Goal: Communication & Community: Answer question/provide support

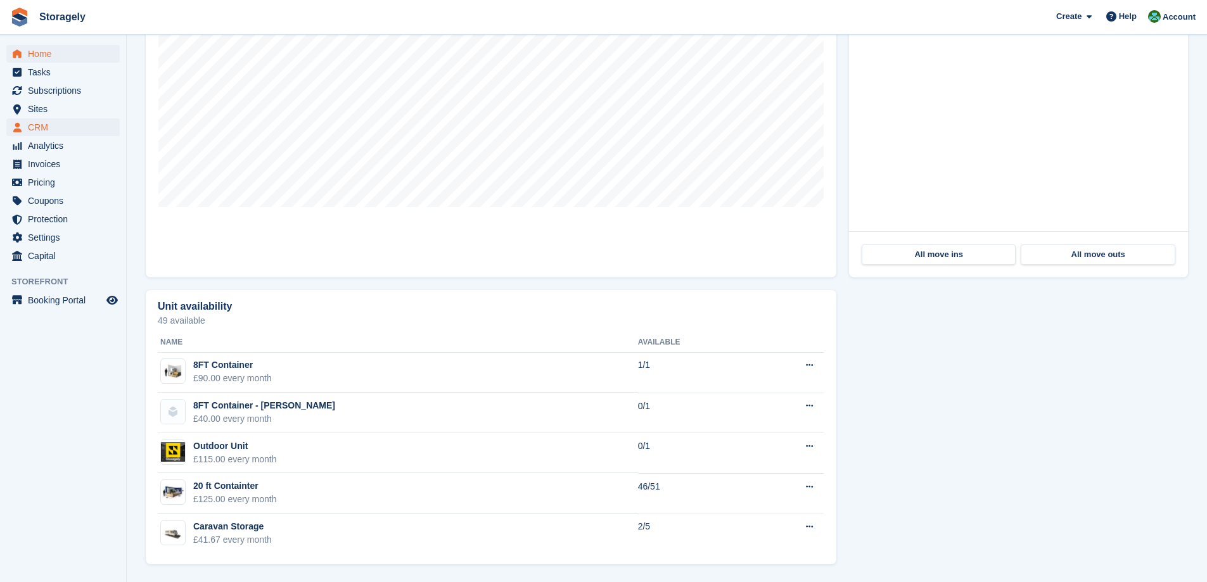
scroll to position [469, 0]
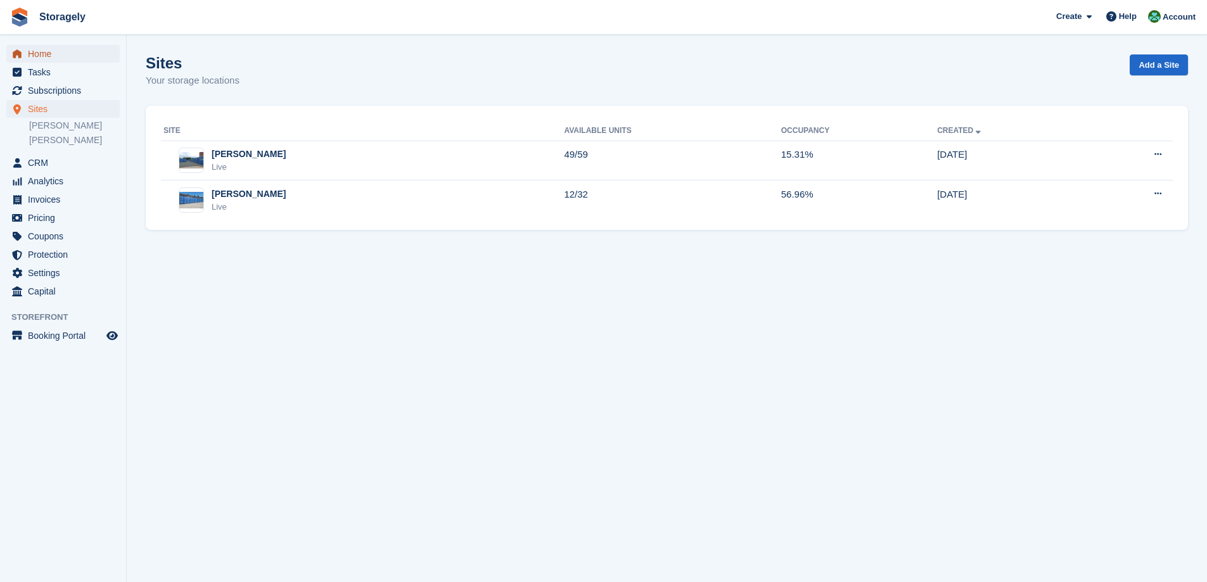
click at [55, 55] on span "Home" at bounding box center [66, 54] width 76 height 18
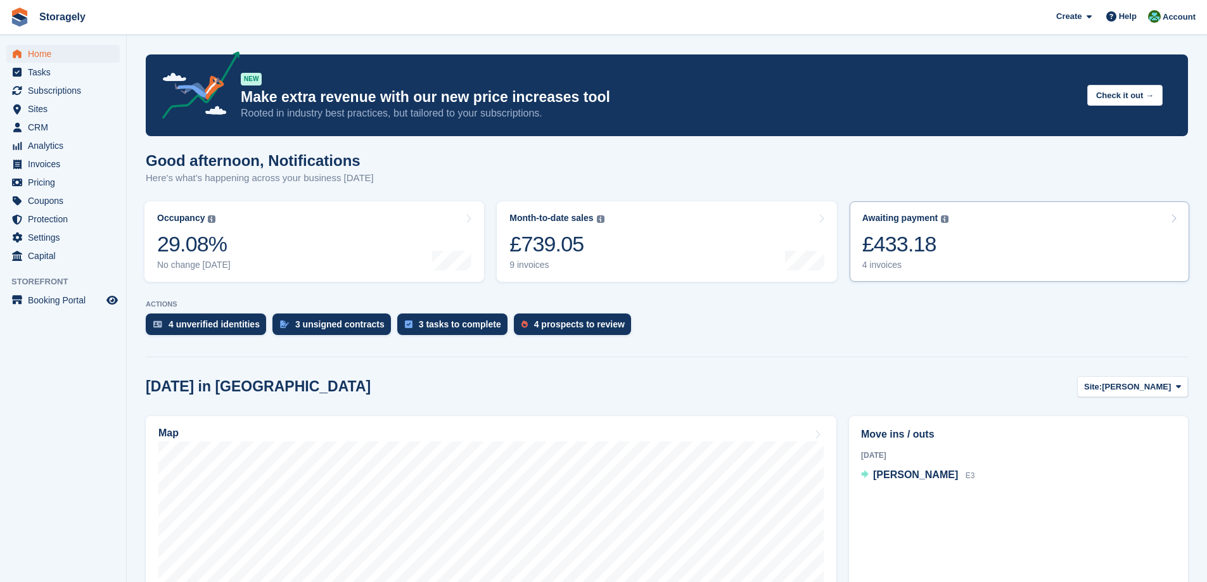
click at [900, 233] on div "£433.18" at bounding box center [906, 244] width 87 height 26
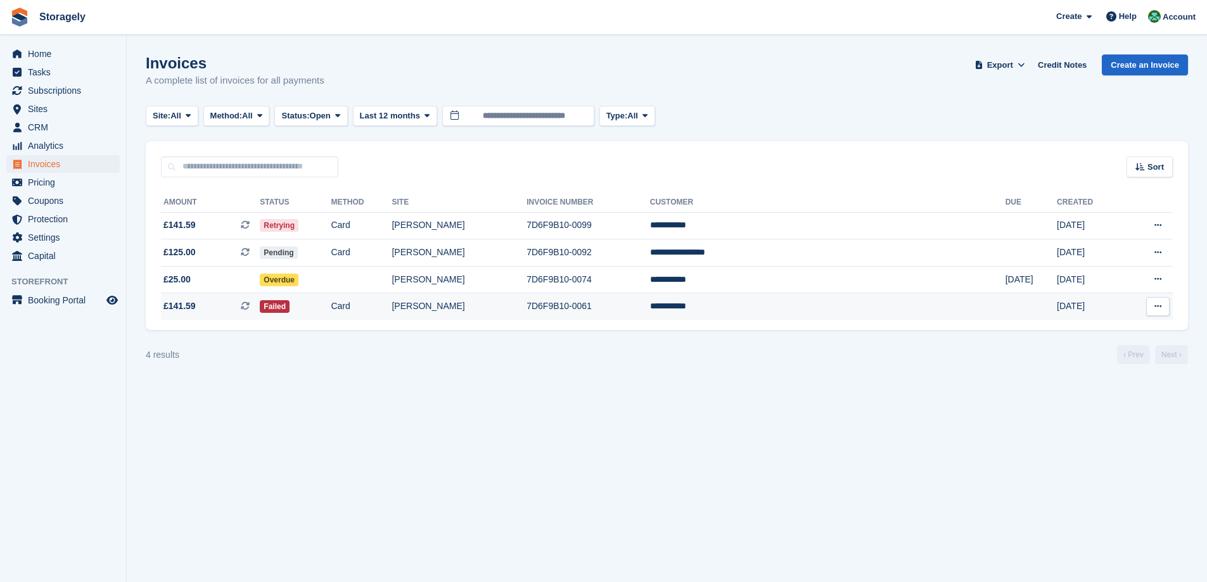
click at [241, 298] on td "£141.59 This is a recurring subscription invoice." at bounding box center [210, 306] width 99 height 27
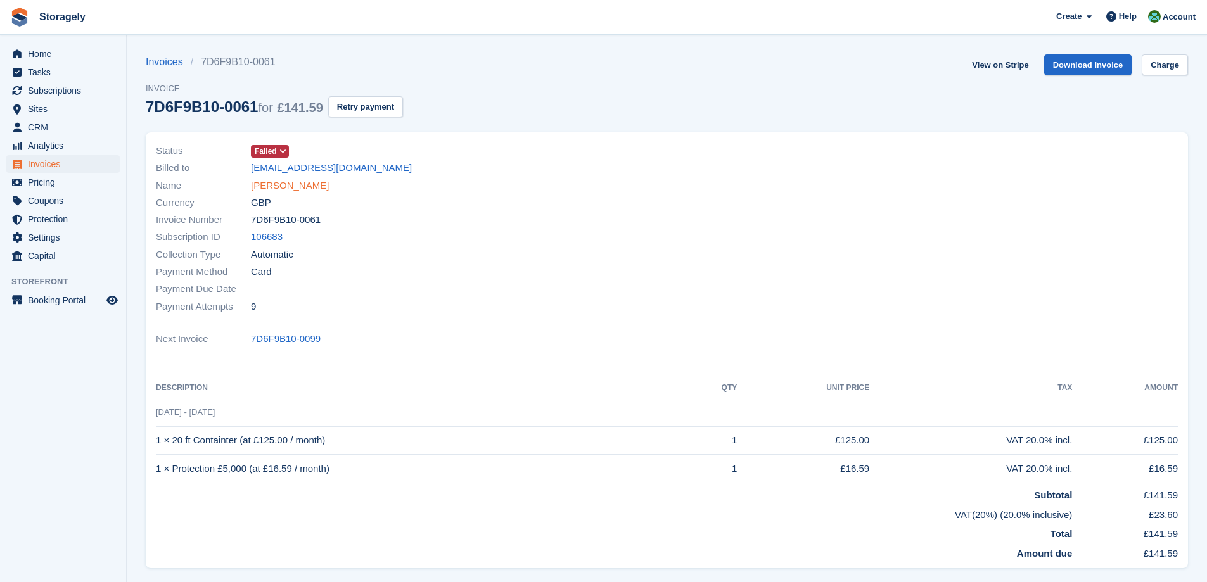
click at [275, 186] on link "[PERSON_NAME]" at bounding box center [290, 186] width 78 height 15
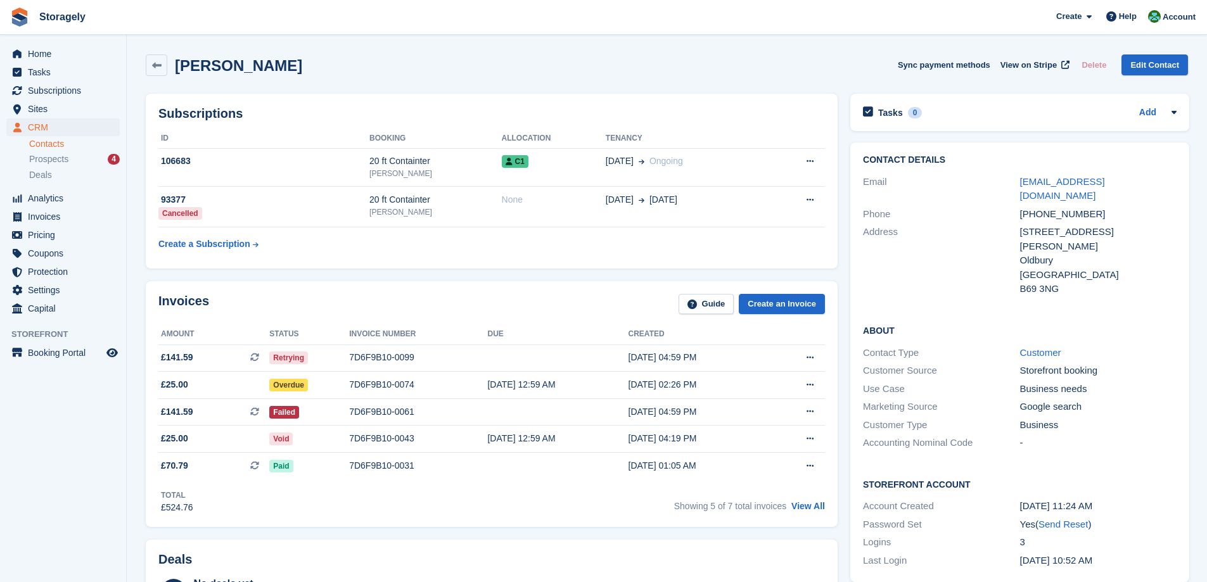
click at [198, 65] on h2 "[PERSON_NAME]" at bounding box center [238, 65] width 127 height 17
drag, startPoint x: 198, startPoint y: 65, endPoint x: 236, endPoint y: 67, distance: 38.1
click at [236, 67] on h2 "[PERSON_NAME]" at bounding box center [238, 65] width 127 height 17
click at [518, 15] on span "Storagely Create Subscription Invoice Contact Deal Discount Page Help Chat Supp…" at bounding box center [603, 17] width 1207 height 34
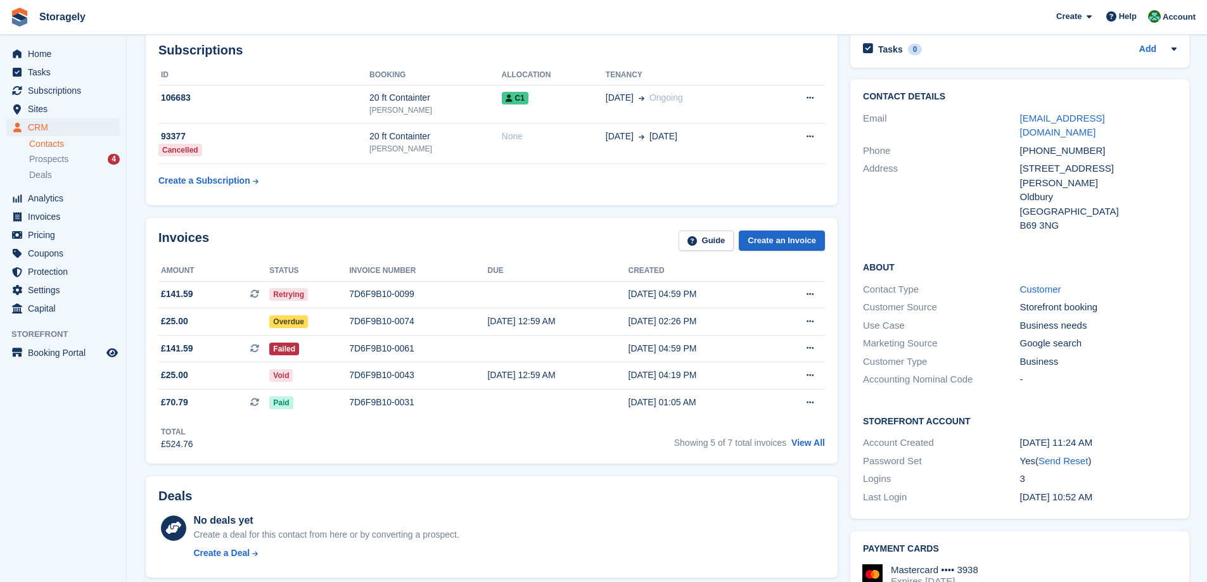
click at [842, 54] on div "Subscriptions ID Booking Allocation Tenancy 106683 20 ft Containter Dudley C1 0…" at bounding box center [491, 118] width 705 height 188
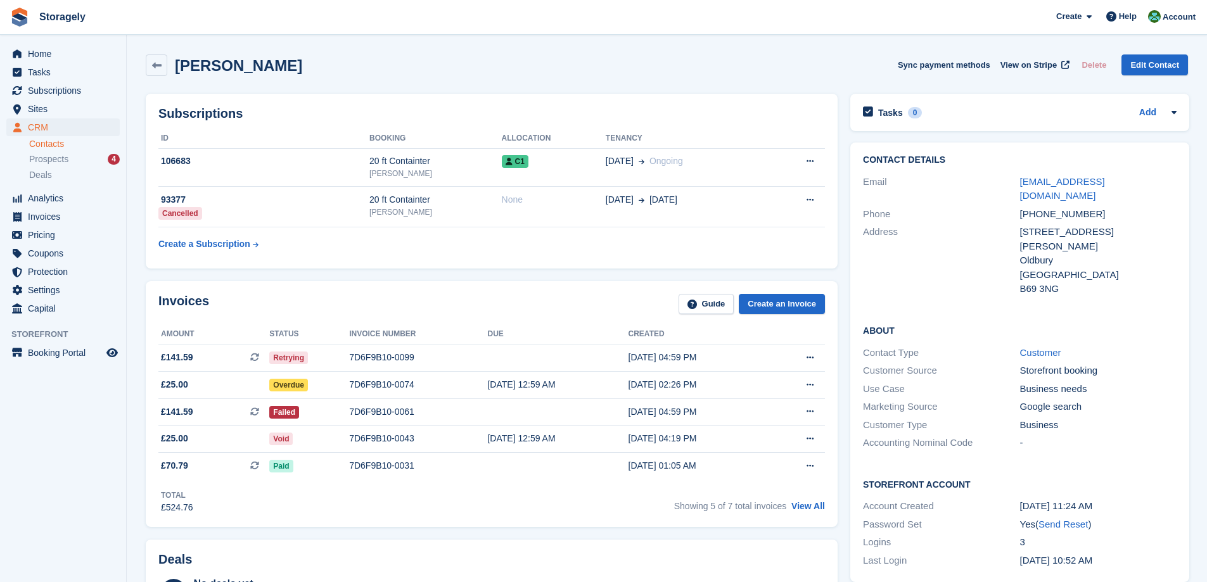
click at [205, 68] on h2 "Aaron Masih" at bounding box center [238, 65] width 127 height 17
drag, startPoint x: 205, startPoint y: 68, endPoint x: 233, endPoint y: 68, distance: 27.9
click at [233, 68] on h2 "Aaron Masih" at bounding box center [238, 65] width 127 height 17
copy h2 "Aaron Masih"
click at [172, 271] on div "Subscriptions ID Booking Allocation Tenancy 106683 20 ft Containter Dudley C1 0…" at bounding box center [491, 181] width 705 height 188
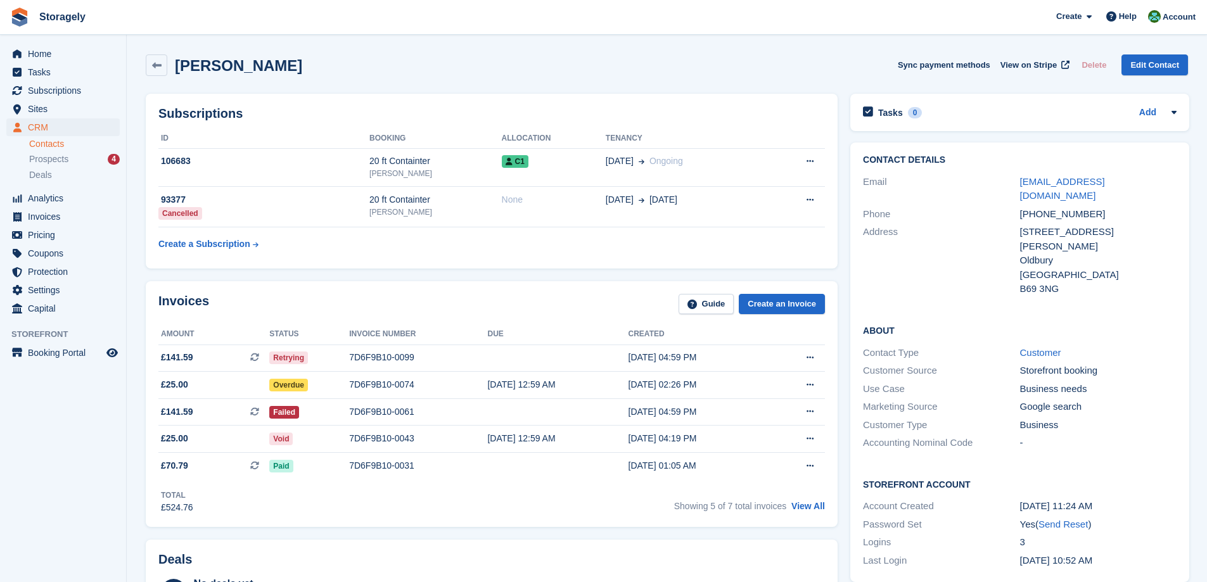
click at [368, 307] on div "Invoices Guide Create an Invoice" at bounding box center [491, 308] width 667 height 29
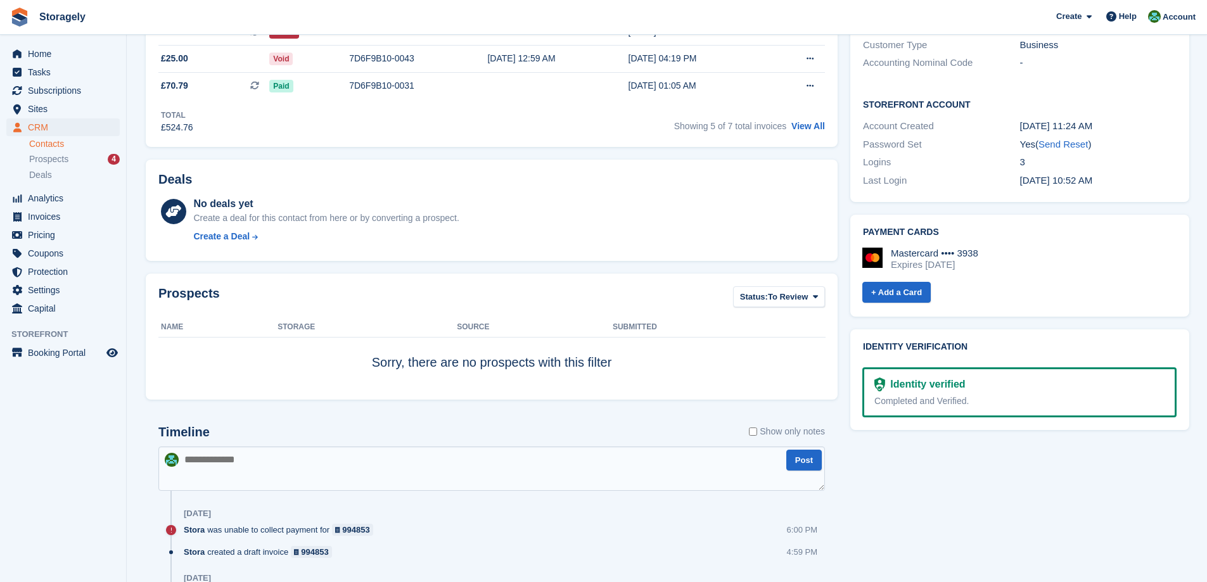
scroll to position [634, 0]
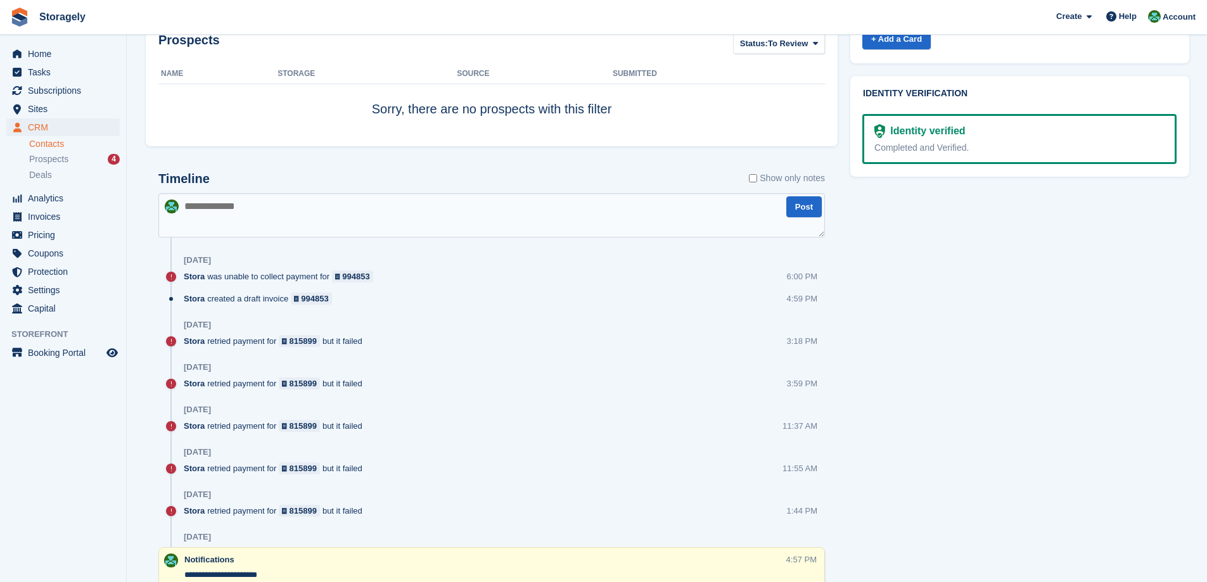
click at [260, 211] on textarea at bounding box center [491, 215] width 667 height 44
click at [255, 222] on textarea "**********" at bounding box center [491, 215] width 666 height 44
click at [242, 225] on textarea "**********" at bounding box center [491, 215] width 666 height 44
paste textarea "**********"
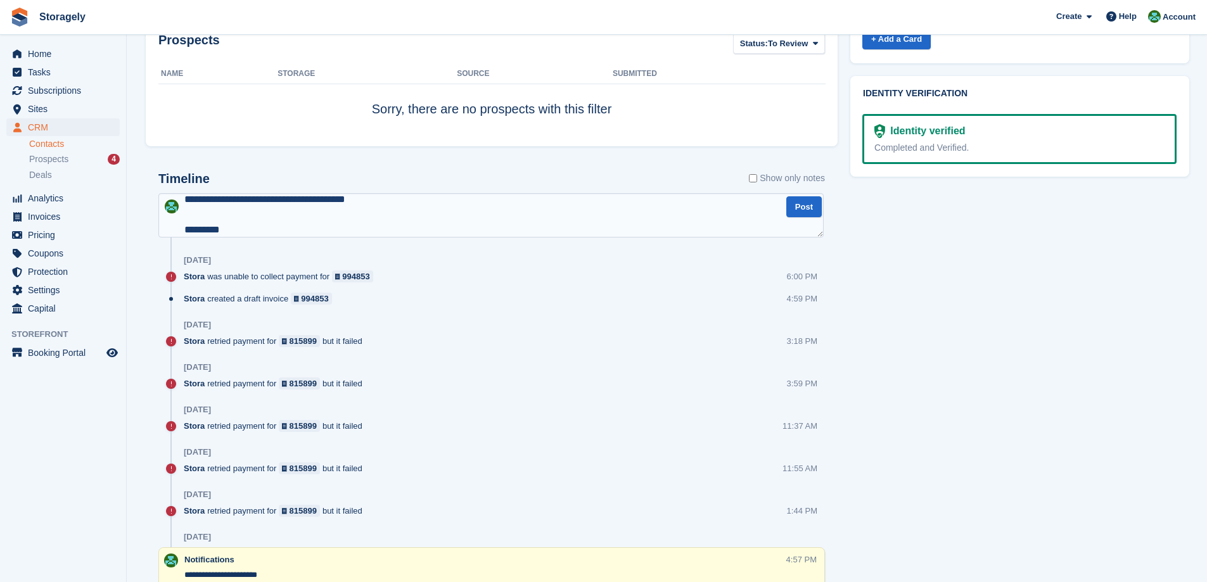
scroll to position [296, 0]
type textarea "**********"
click at [802, 206] on button "Post" at bounding box center [804, 206] width 35 height 21
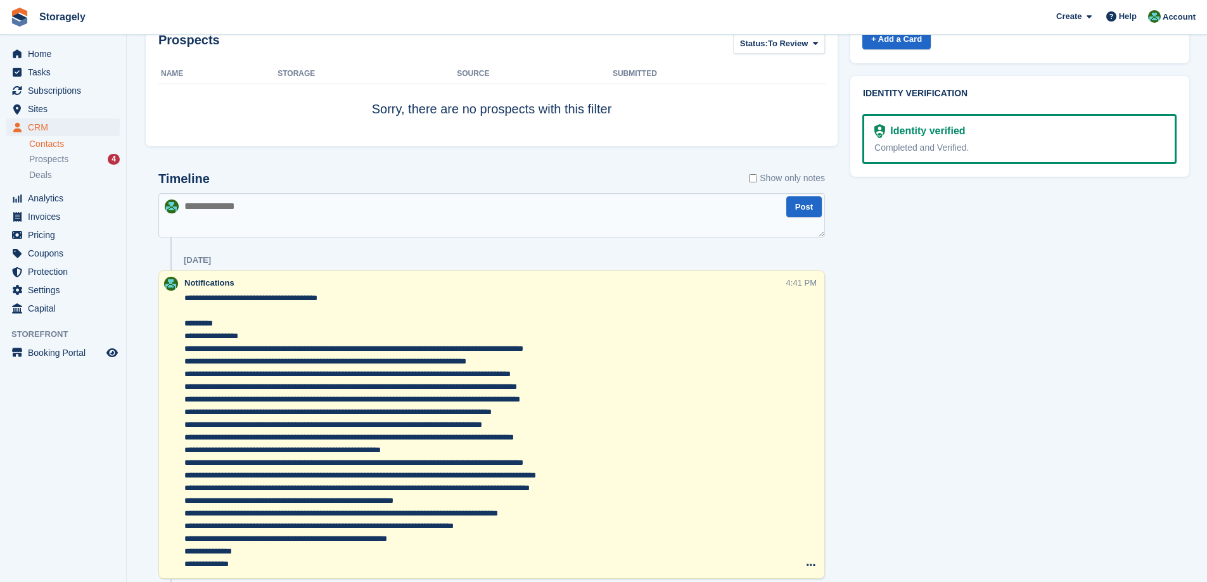
scroll to position [824, 0]
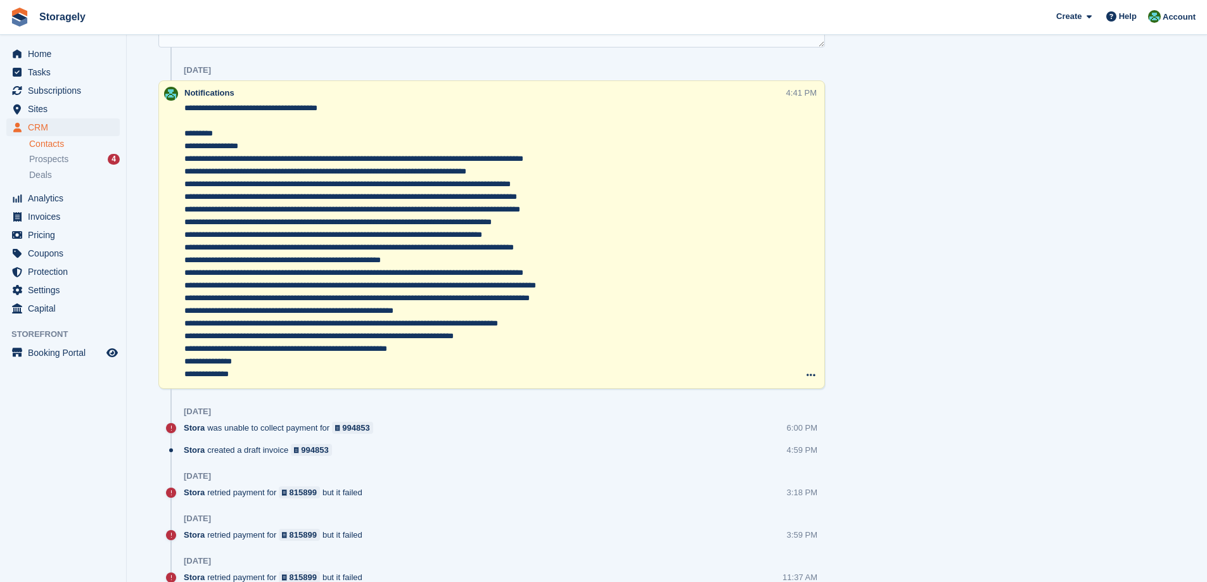
drag, startPoint x: 254, startPoint y: 376, endPoint x: 177, endPoint y: 96, distance: 291.1
click at [177, 96] on div "Notifications 4:41 PM Delete note" at bounding box center [491, 234] width 667 height 309
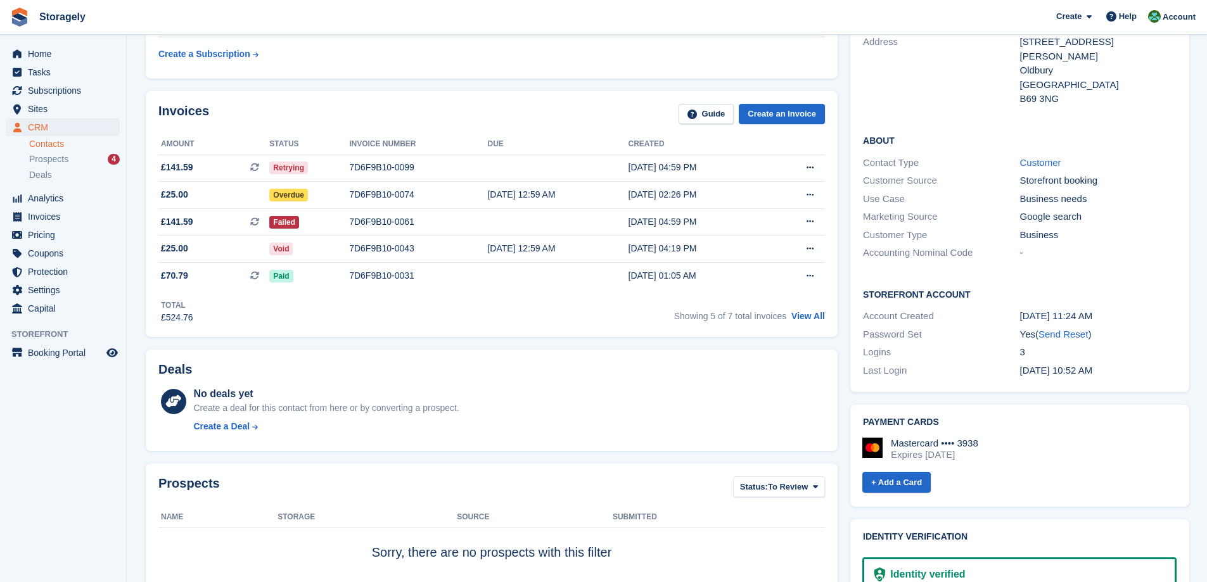
scroll to position [0, 0]
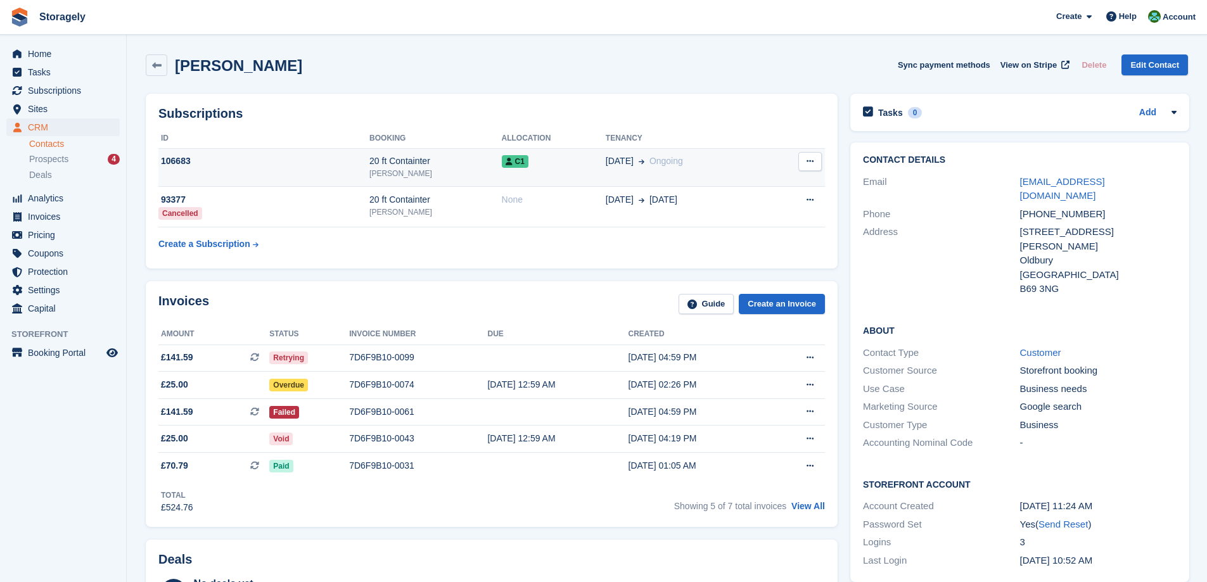
click at [291, 174] on td "106683" at bounding box center [263, 167] width 211 height 39
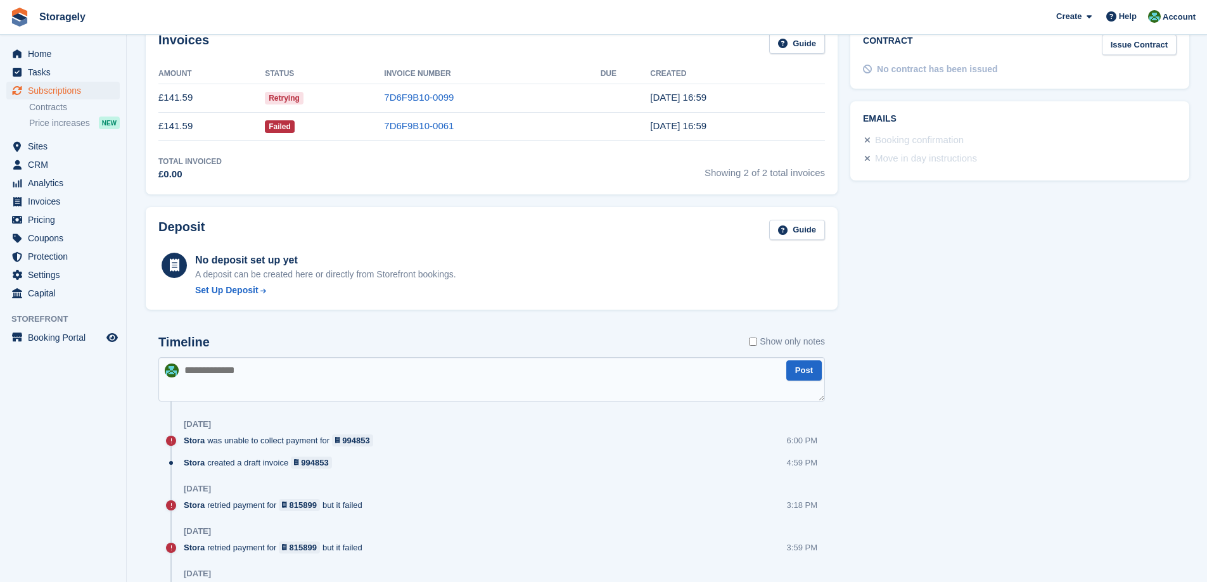
scroll to position [444, 0]
click at [342, 390] on textarea at bounding box center [491, 379] width 667 height 44
paste textarea "**********"
type textarea "**********"
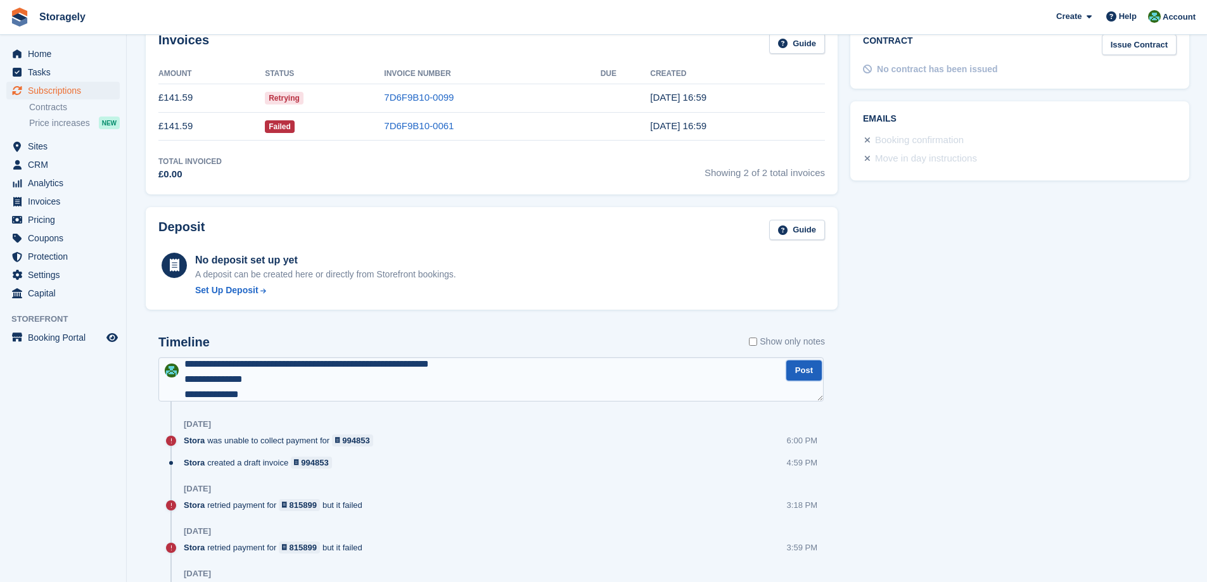
click at [811, 376] on button "Post" at bounding box center [804, 371] width 35 height 21
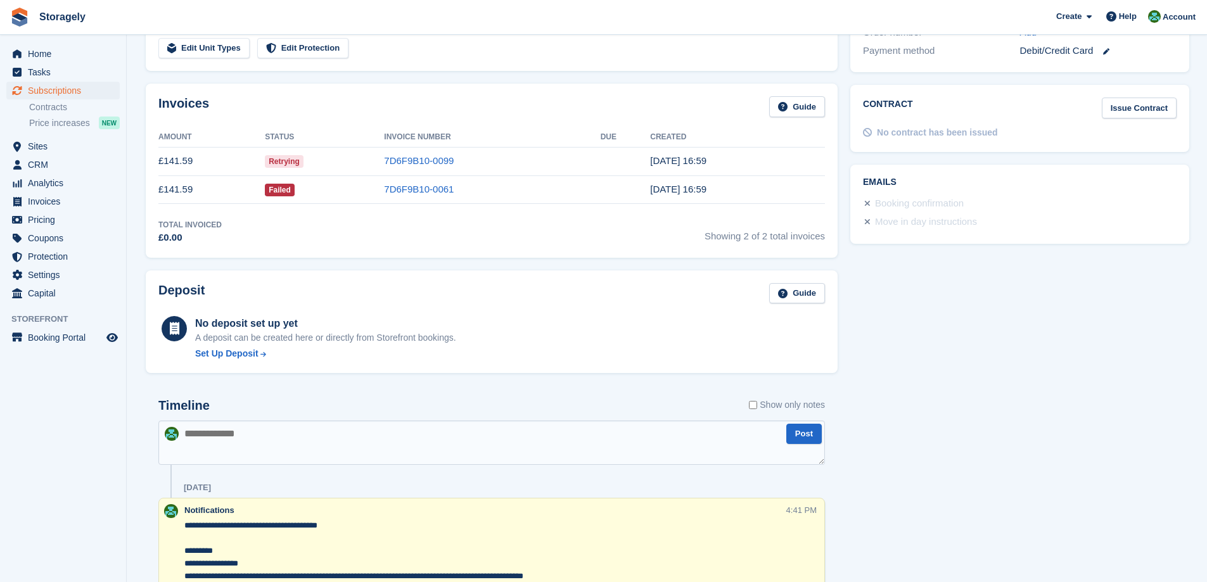
scroll to position [0, 0]
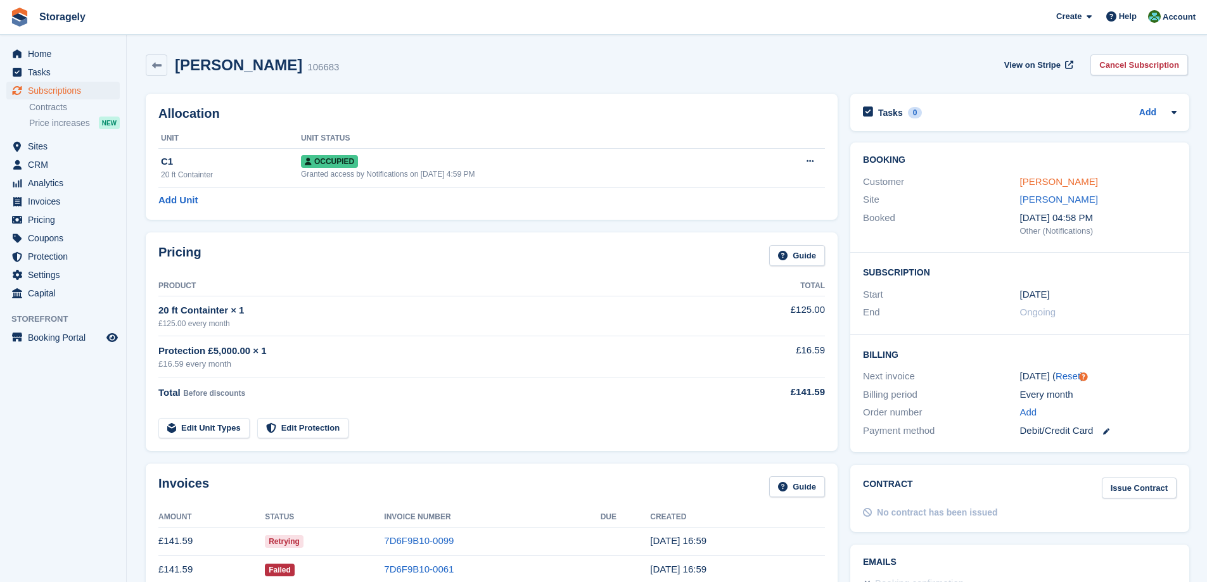
click at [1034, 181] on link "Aaron Masih" at bounding box center [1059, 181] width 78 height 11
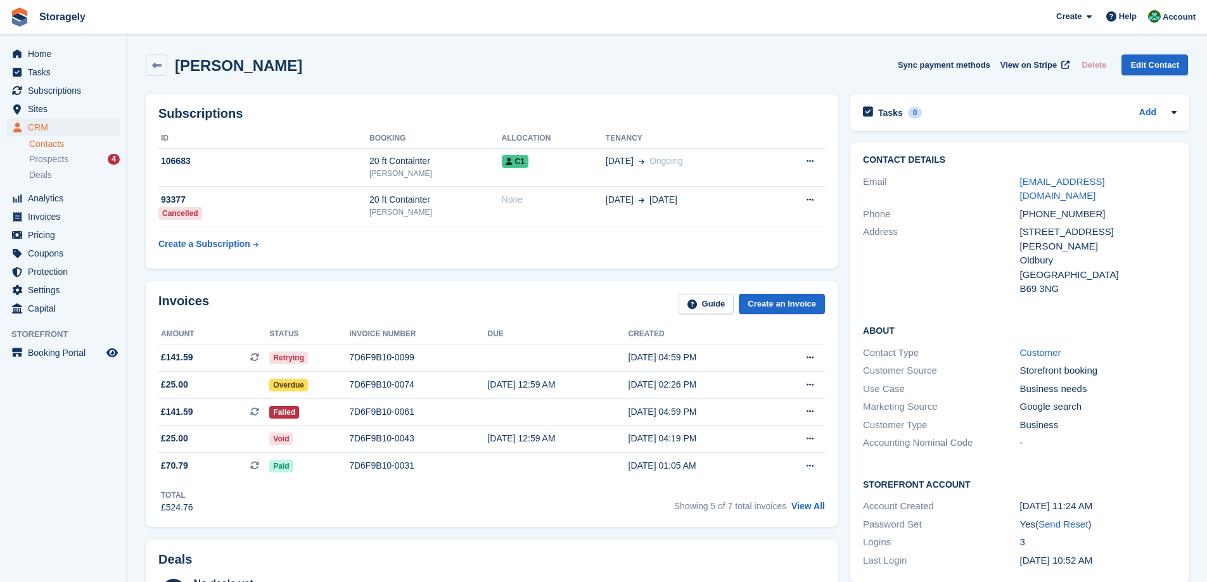
click at [209, 74] on h2 "Aaron Masih" at bounding box center [238, 65] width 127 height 17
drag, startPoint x: 205, startPoint y: 68, endPoint x: 217, endPoint y: 69, distance: 12.1
click at [217, 69] on h2 "Aaron Masih" at bounding box center [238, 65] width 127 height 17
click at [203, 67] on h2 "Aaron Masih" at bounding box center [238, 65] width 127 height 17
drag, startPoint x: 203, startPoint y: 67, endPoint x: 243, endPoint y: 72, distance: 41.0
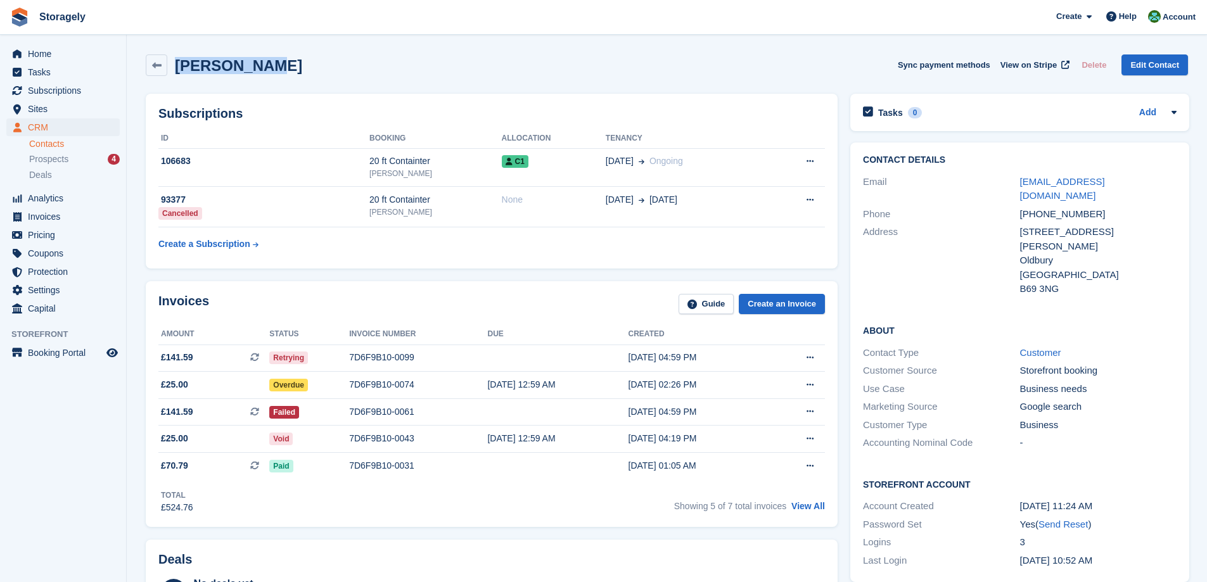
click at [243, 72] on h2 "Aaron Masih" at bounding box center [238, 65] width 127 height 17
copy h2 "Aaron Masih"
click at [1020, 225] on div "32 Callaghan Drive, Tividale" at bounding box center [1098, 239] width 157 height 29
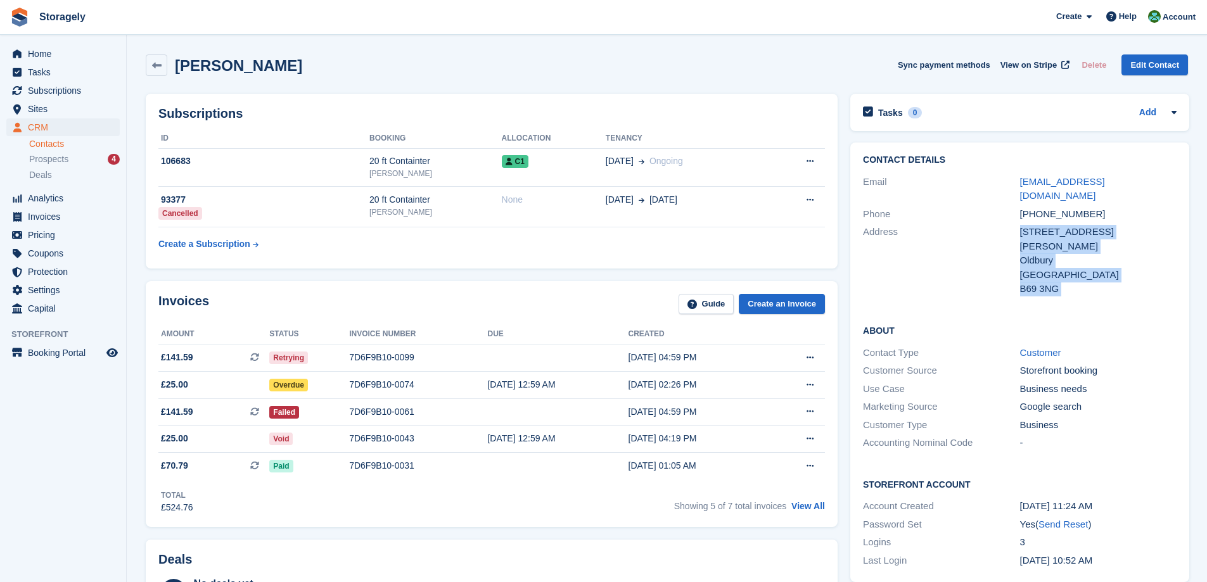
drag, startPoint x: 1019, startPoint y: 217, endPoint x: 994, endPoint y: 261, distance: 50.2
click at [1059, 263] on div "32 Callaghan Drive, Tividale Oldbury United Kingdom B69 3NG" at bounding box center [1098, 261] width 157 height 72
copy div "32 Callaghan Drive, Tividale Oldbury United Kingdom B69 3NG"
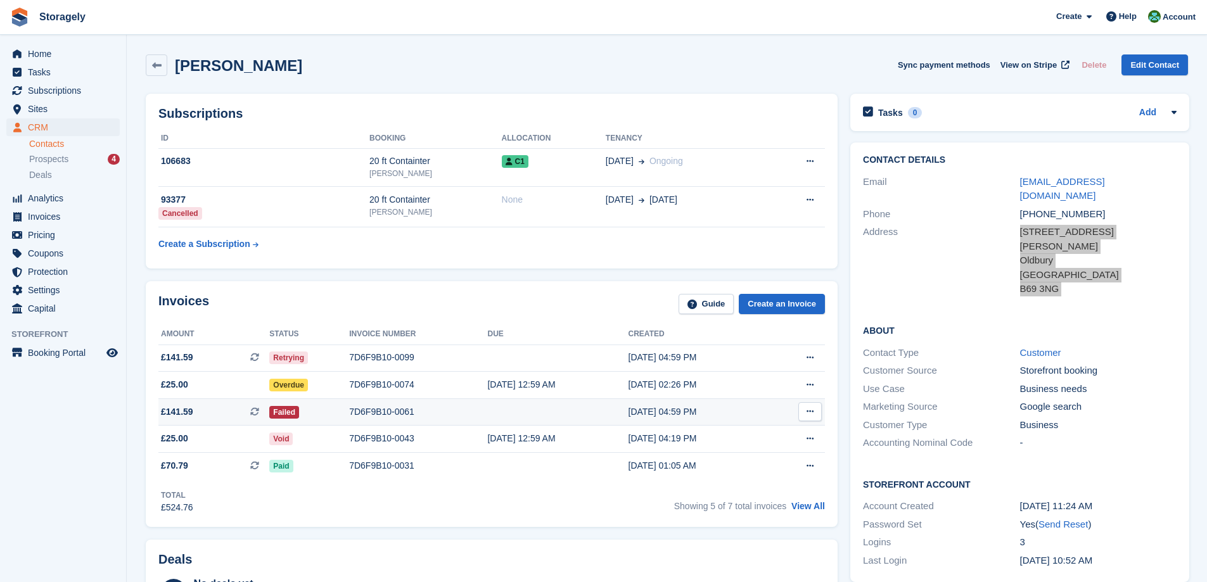
scroll to position [380, 0]
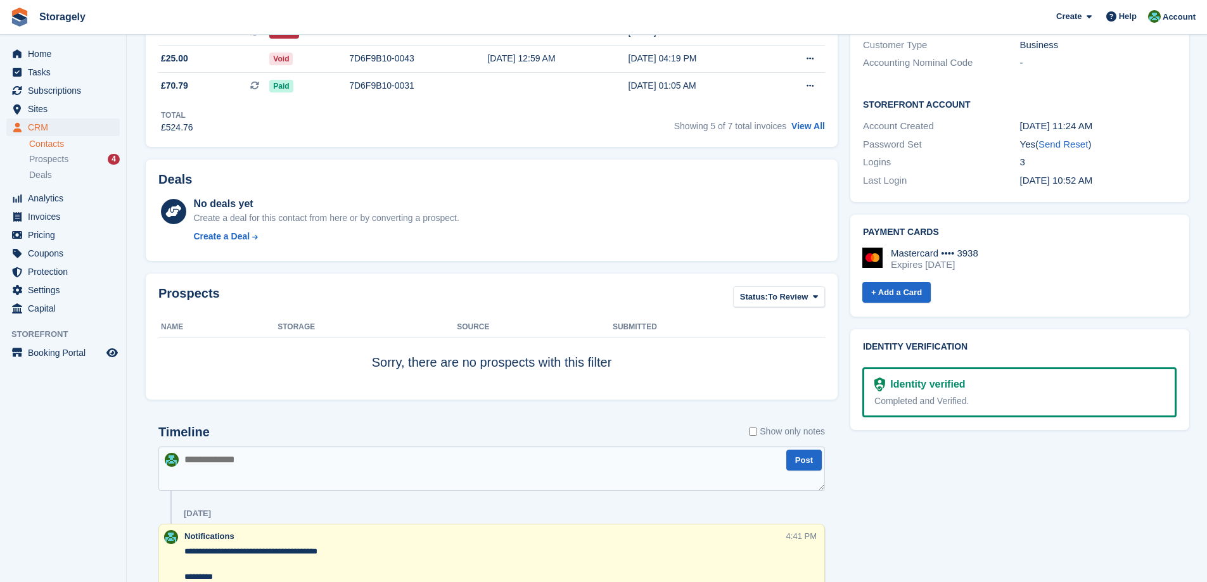
click at [265, 466] on textarea at bounding box center [491, 469] width 667 height 44
drag, startPoint x: 366, startPoint y: 458, endPoint x: 95, endPoint y: 428, distance: 272.3
type textarea "**********"
click at [796, 468] on button "Post" at bounding box center [804, 460] width 35 height 21
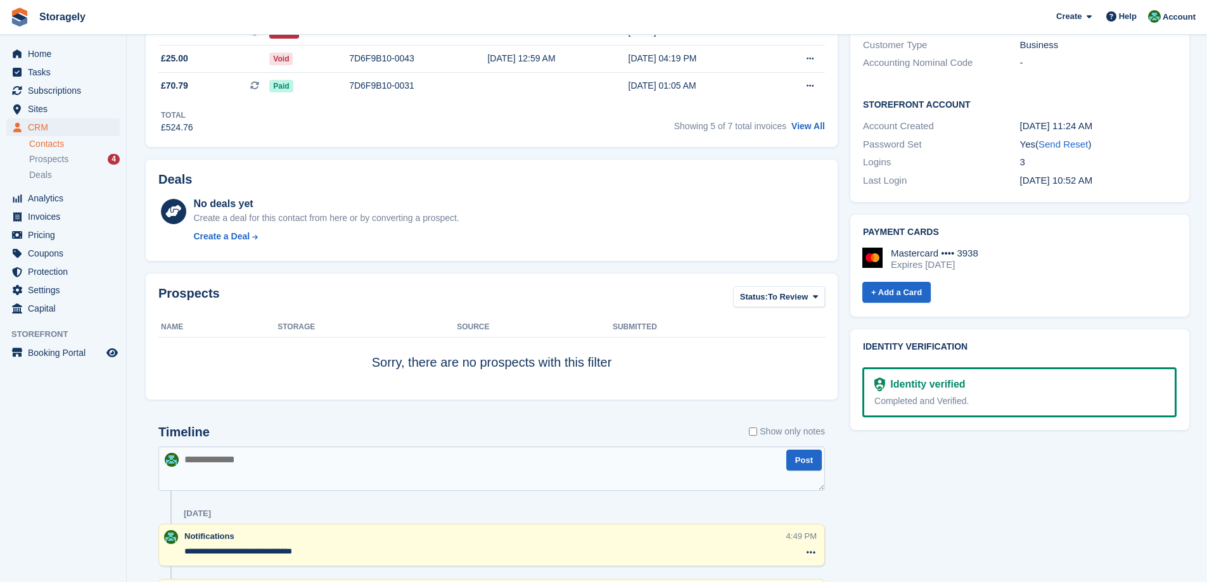
scroll to position [0, 0]
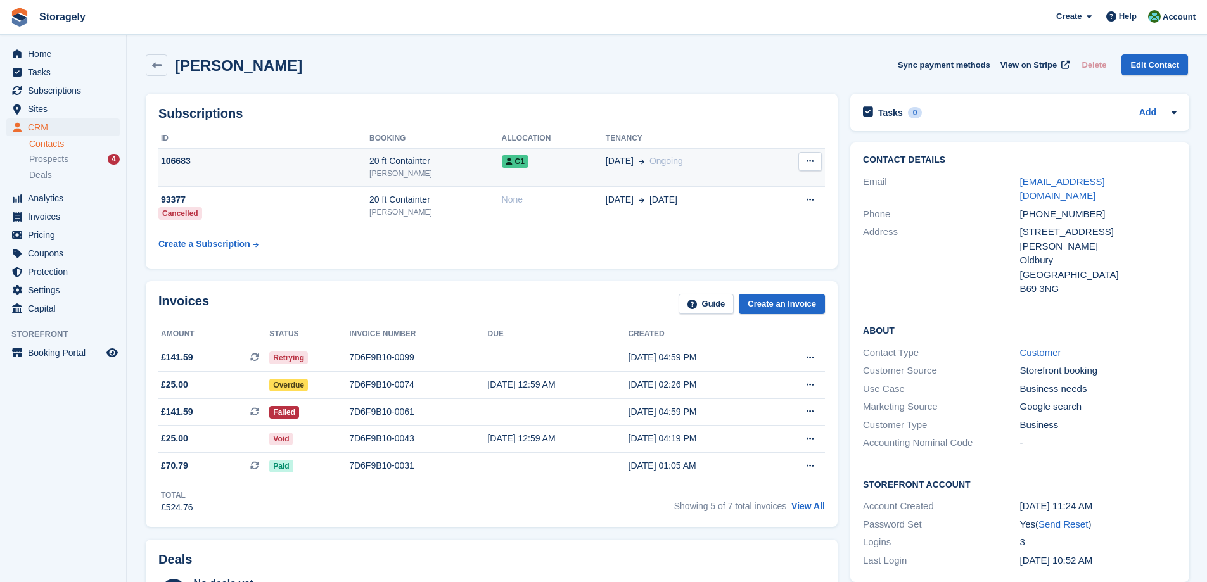
click at [292, 171] on td "106683" at bounding box center [263, 167] width 211 height 39
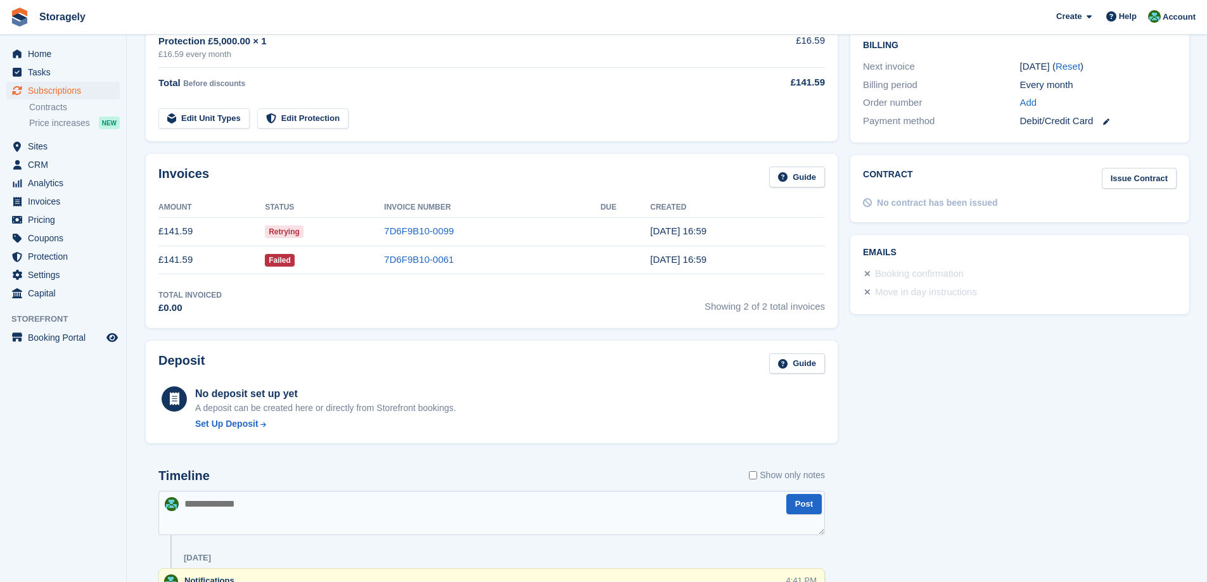
scroll to position [437, 0]
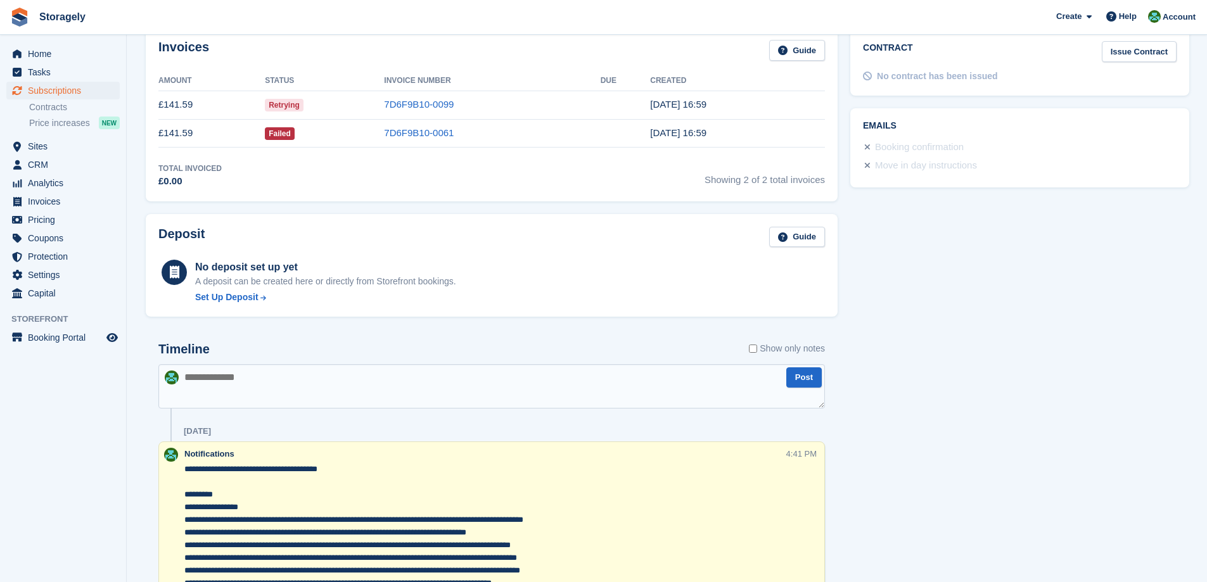
click at [407, 376] on textarea at bounding box center [491, 386] width 667 height 44
paste textarea "**********"
type textarea "**********"
click at [806, 387] on button "Post" at bounding box center [804, 378] width 35 height 21
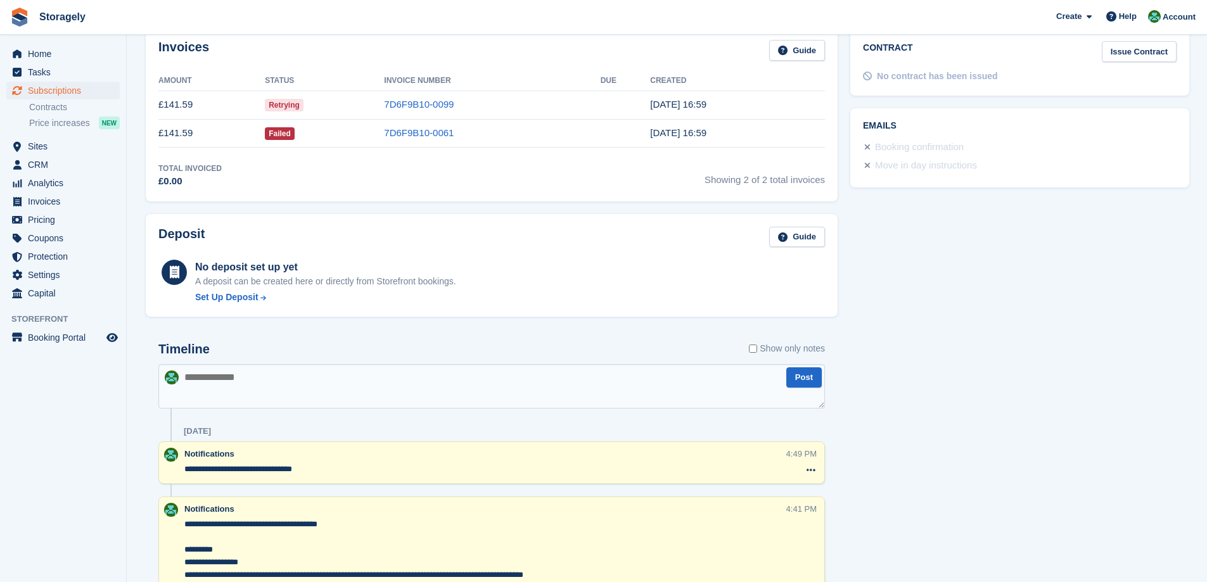
scroll to position [0, 0]
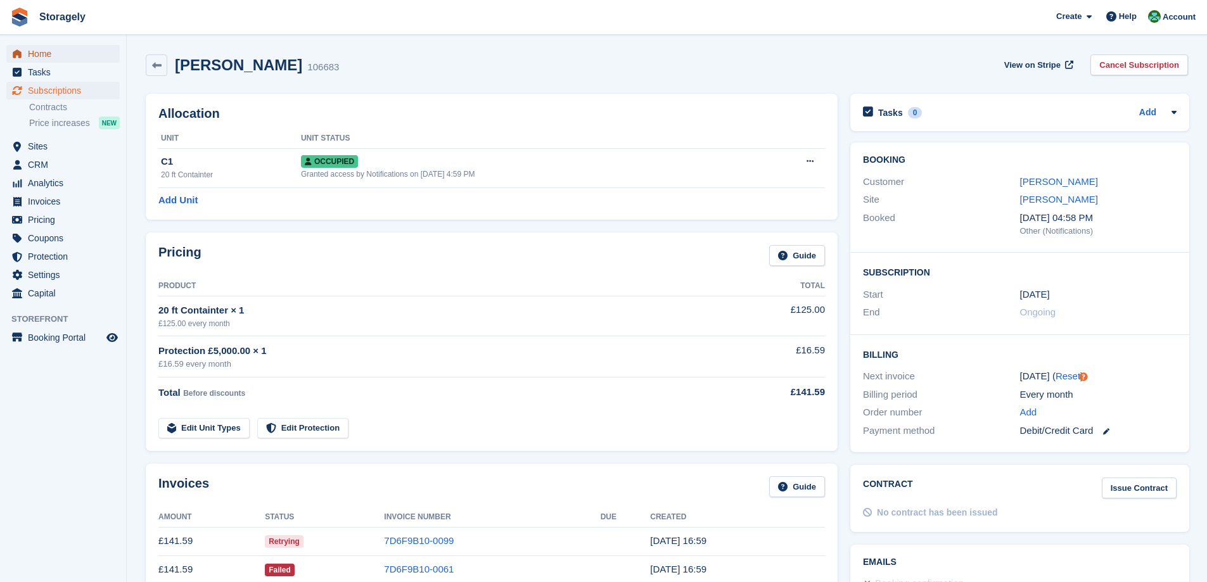
click at [55, 51] on span "Home" at bounding box center [66, 54] width 76 height 18
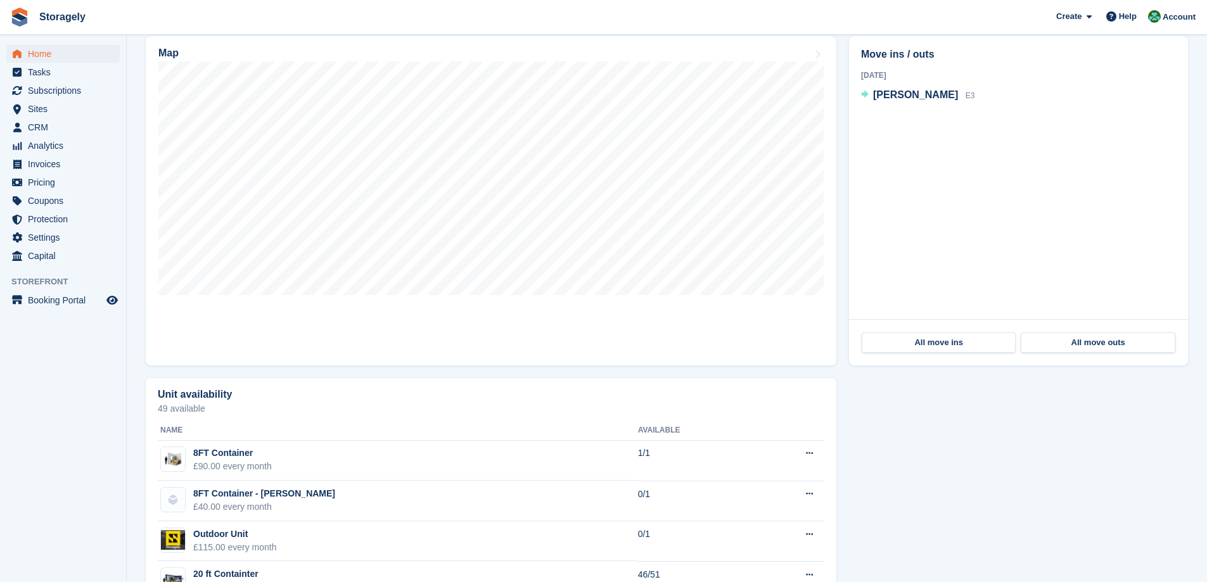
scroll to position [469, 0]
